Goal: Transaction & Acquisition: Purchase product/service

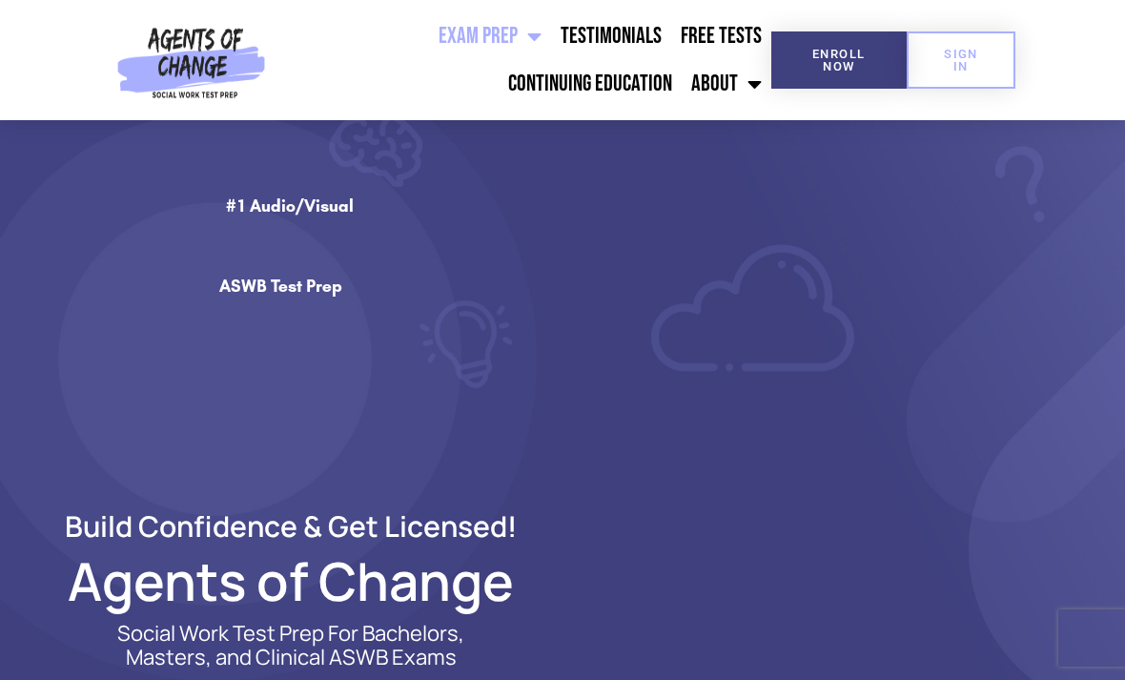
click at [503, 33] on link "Exam Prep" at bounding box center [490, 36] width 122 height 48
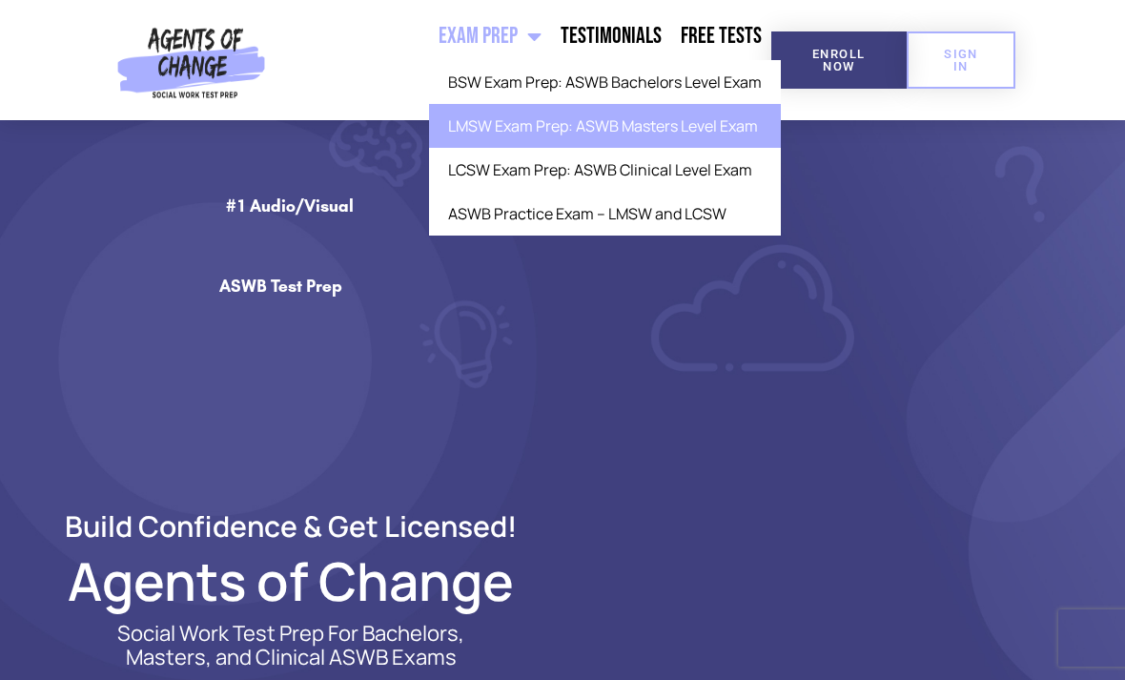
click at [722, 128] on link "LMSW Exam Prep: ASWB Masters Level Exam" at bounding box center [605, 126] width 352 height 44
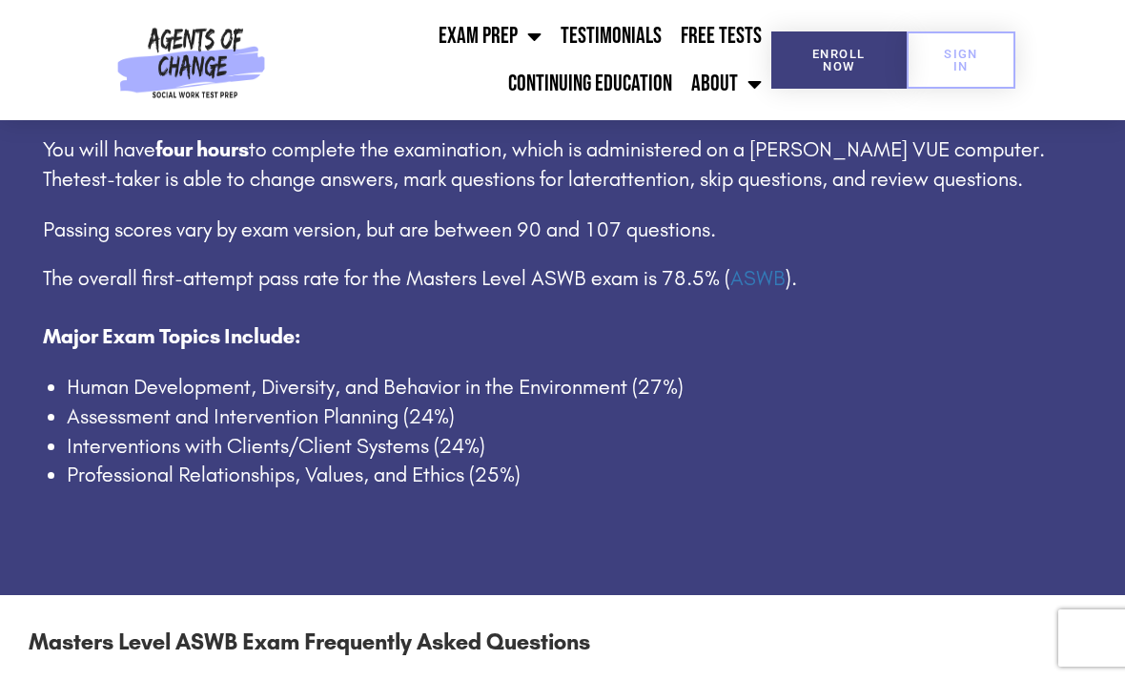
scroll to position [1251, 0]
click at [974, 509] on section "About the Masters (LMSW) Level ASWB Exam The exam contains 170 multiple-choice …" at bounding box center [562, 248] width 1125 height 697
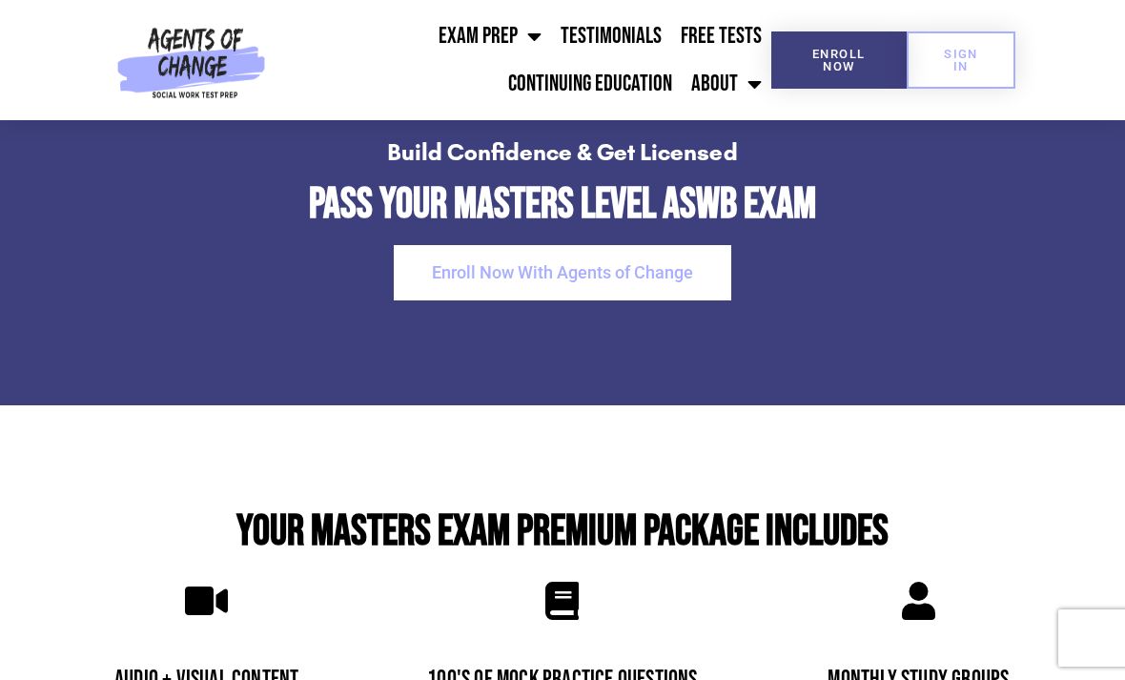
scroll to position [3913, 0]
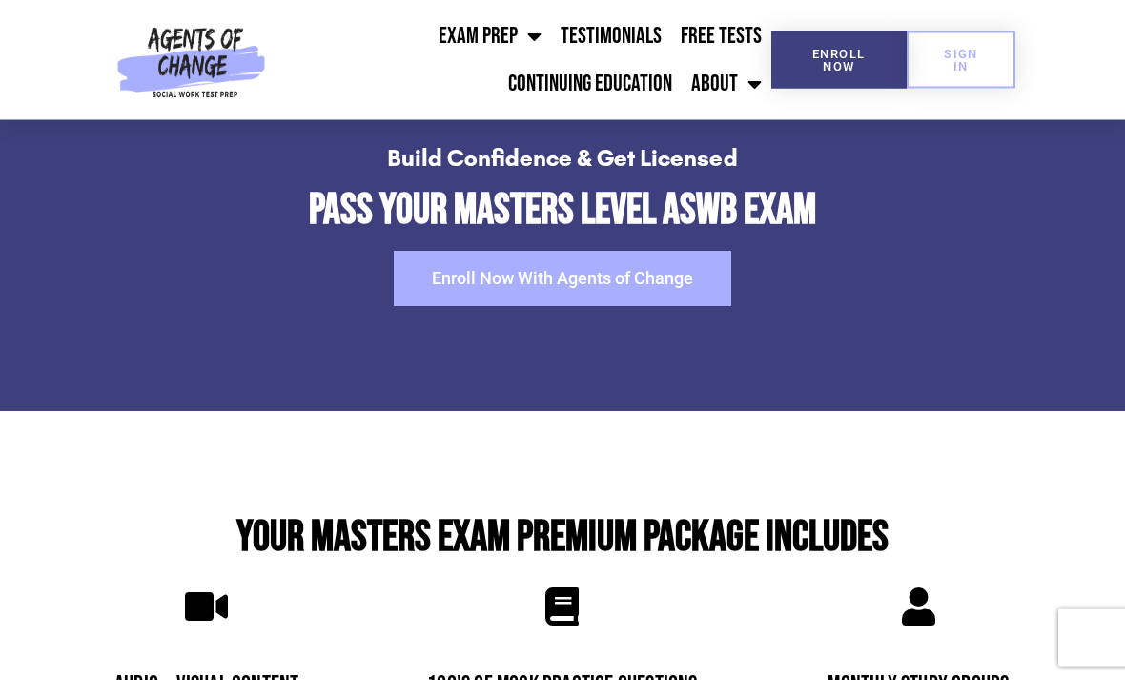
click at [688, 271] on span "Enroll Now With Agents of Change" at bounding box center [562, 279] width 261 height 17
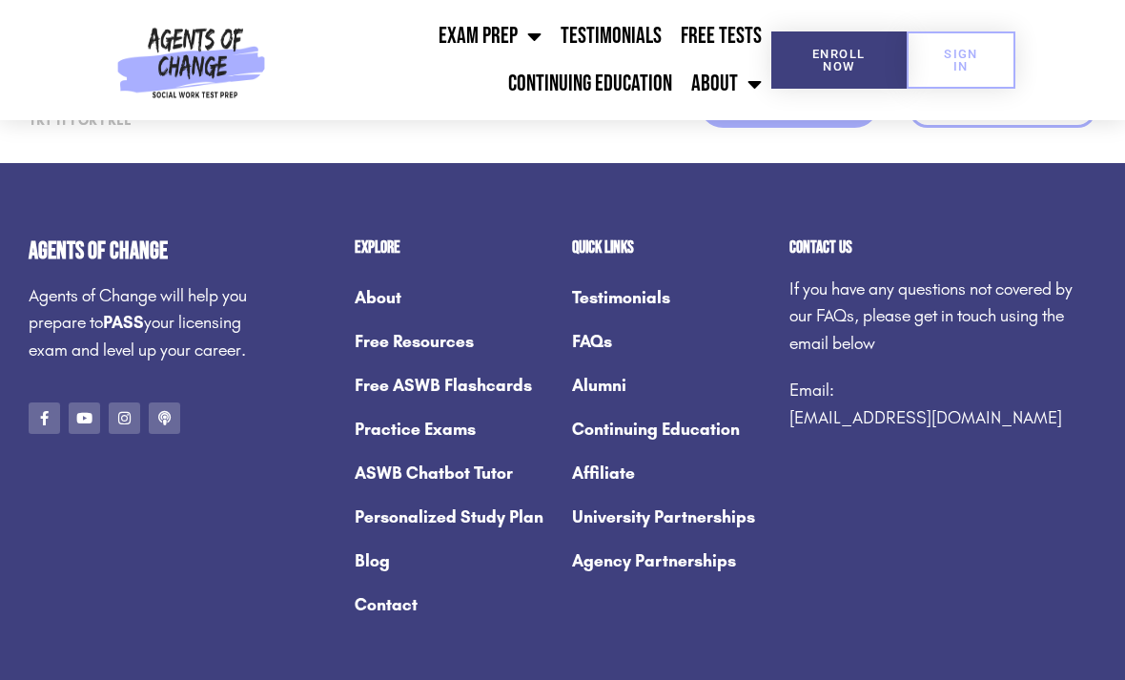
scroll to position [2771, 0]
